Goal: Transaction & Acquisition: Purchase product/service

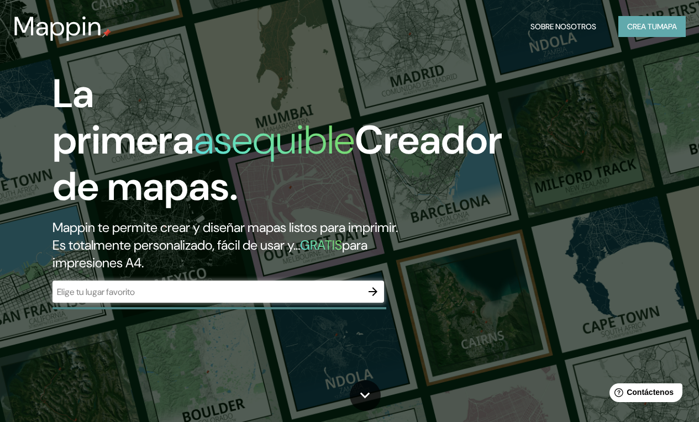
click at [645, 27] on font "Crea tu" at bounding box center [643, 27] width 30 height 10
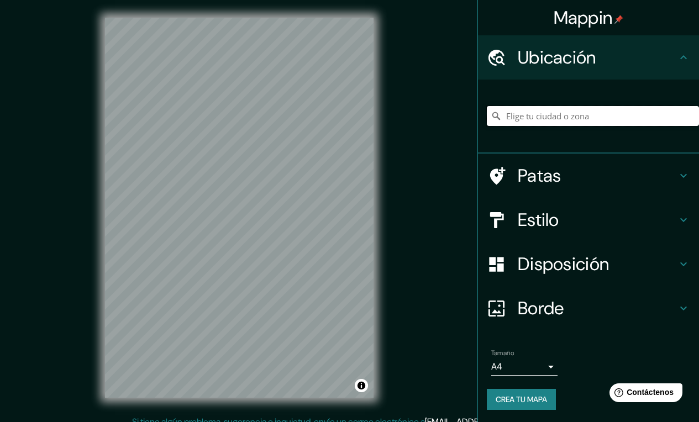
click at [562, 118] on input "Elige tu ciudad o zona" at bounding box center [593, 116] width 212 height 20
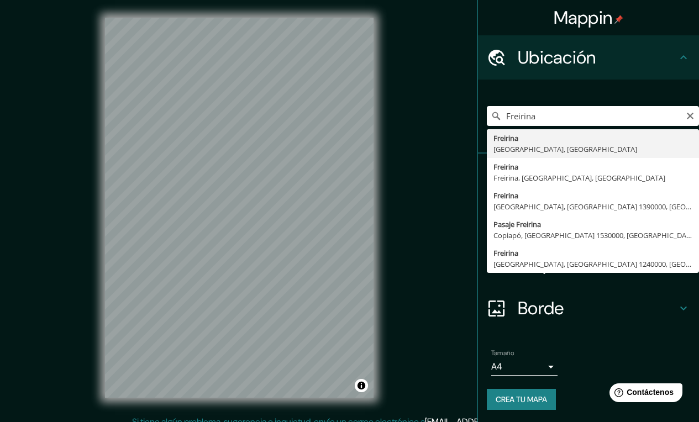
type input "Freirina, [GEOGRAPHIC_DATA], [GEOGRAPHIC_DATA]"
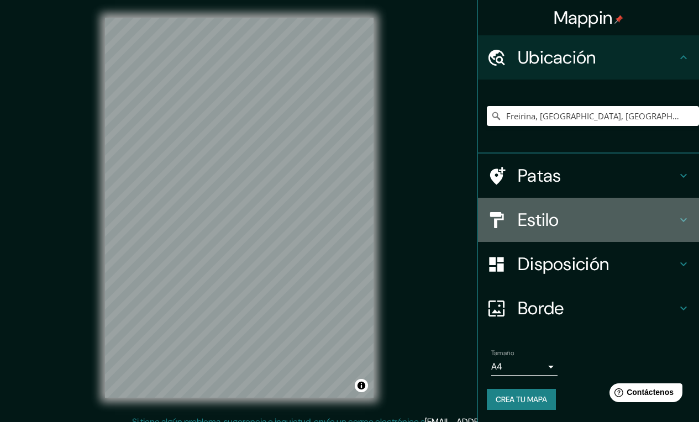
click at [557, 209] on font "Estilo" at bounding box center [538, 219] width 41 height 23
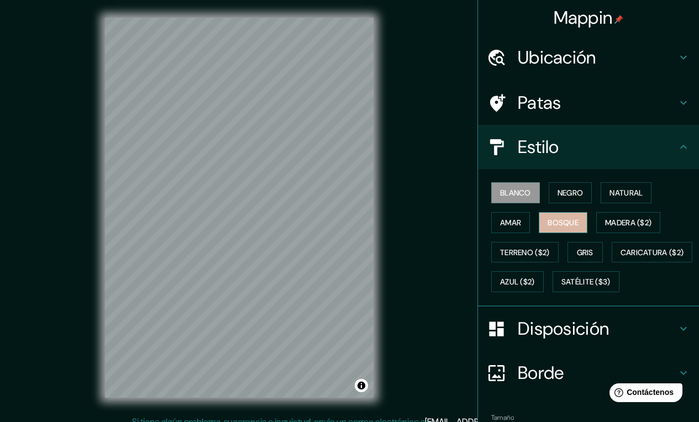
click at [560, 221] on font "Bosque" at bounding box center [563, 223] width 31 height 10
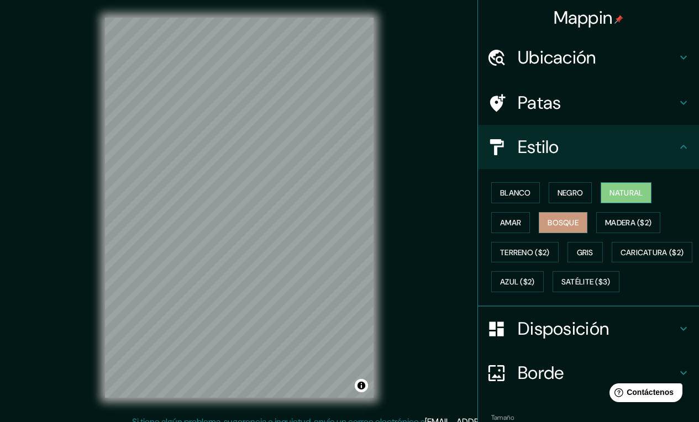
click at [610, 190] on button "Natural" at bounding box center [626, 192] width 51 height 21
click at [512, 225] on font "Amar" at bounding box center [510, 223] width 21 height 10
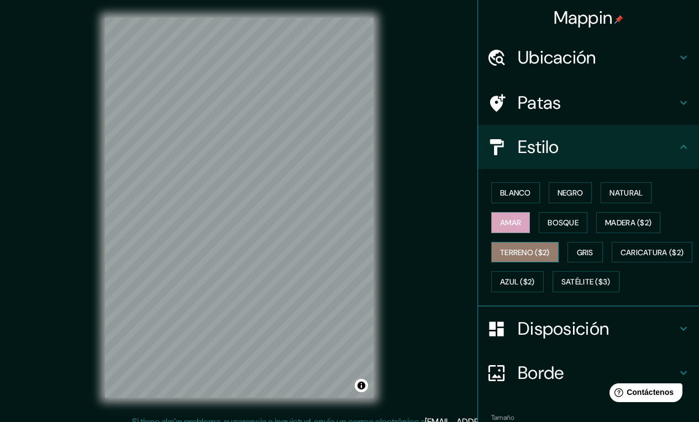
click at [514, 260] on button "Terreno ($2)" at bounding box center [525, 252] width 67 height 21
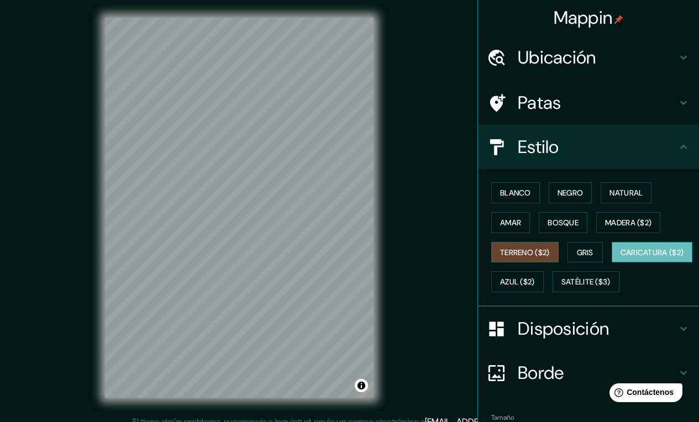
drag, startPoint x: 516, startPoint y: 297, endPoint x: 521, endPoint y: 291, distance: 7.8
click at [516, 297] on div "Blanco Negro Natural Amar Bosque Madera ($2) Terreno ($2) Gris Caricatura ($2) …" at bounding box center [593, 237] width 212 height 119
click at [621, 258] on font "Caricatura ($2)" at bounding box center [653, 253] width 64 height 10
click at [562, 288] on font "Satélite ($3)" at bounding box center [586, 283] width 49 height 10
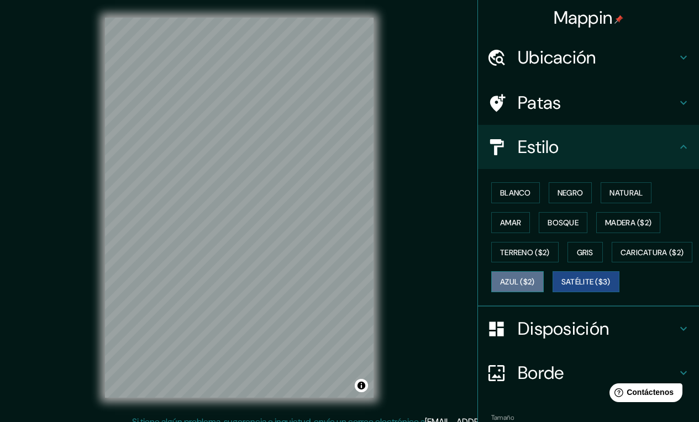
click at [544, 283] on button "Azul ($2)" at bounding box center [518, 282] width 53 height 21
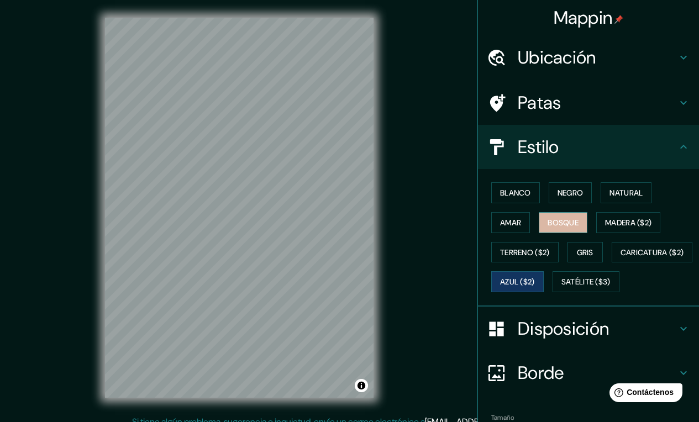
click at [570, 220] on font "Bosque" at bounding box center [563, 223] width 31 height 10
